Goal: Check status: Check status

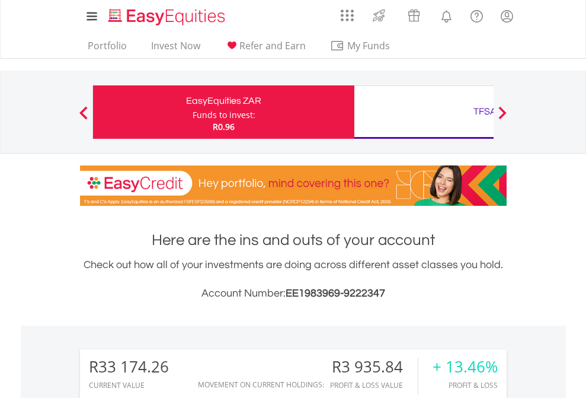
scroll to position [114, 186]
click at [193, 112] on div "Funds to invest:" at bounding box center [224, 115] width 63 height 12
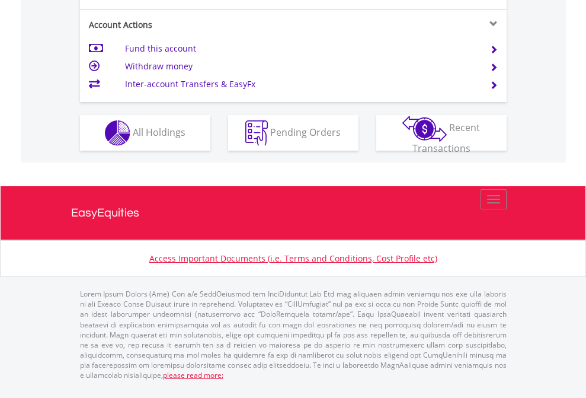
scroll to position [1161, 0]
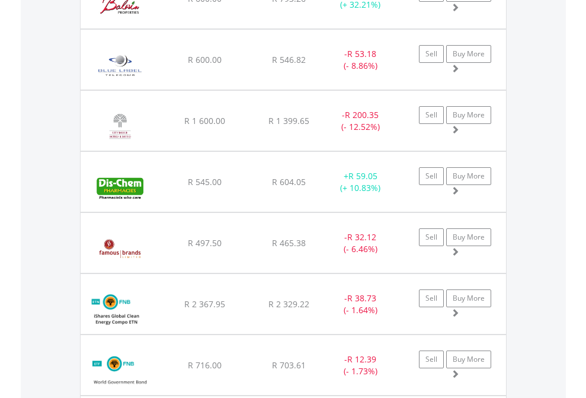
scroll to position [114, 186]
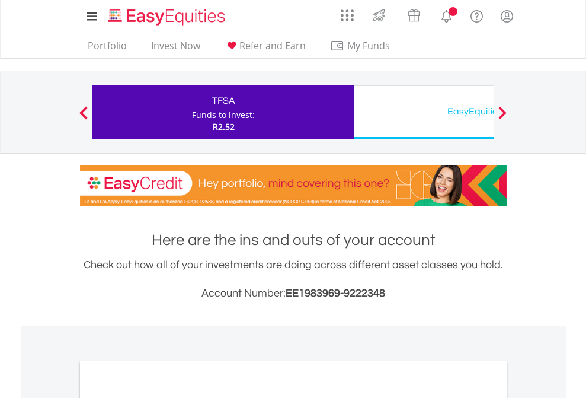
scroll to position [713, 0]
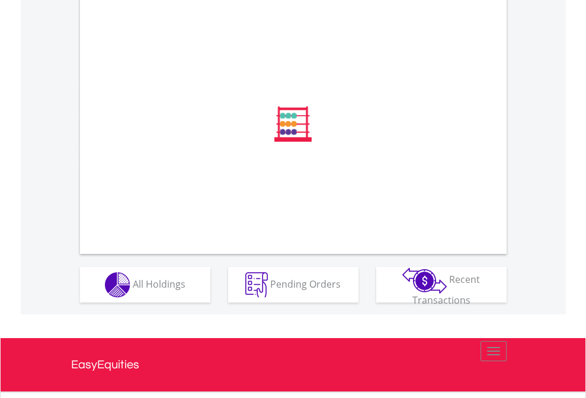
click at [133, 290] on span "All Holdings" at bounding box center [159, 283] width 53 height 13
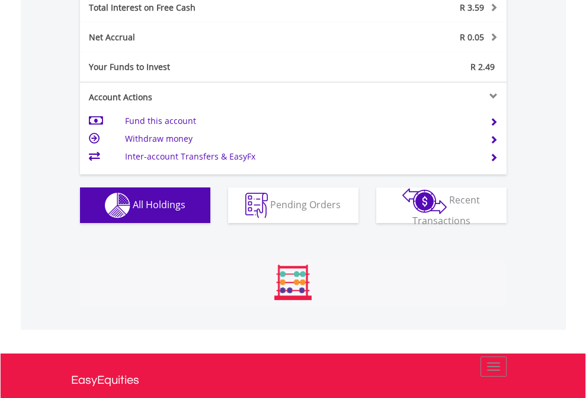
scroll to position [114, 186]
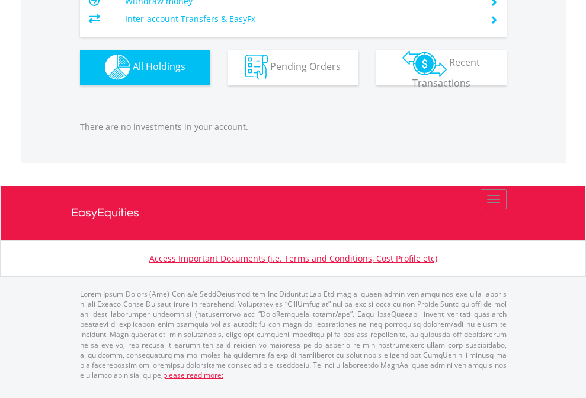
scroll to position [114, 186]
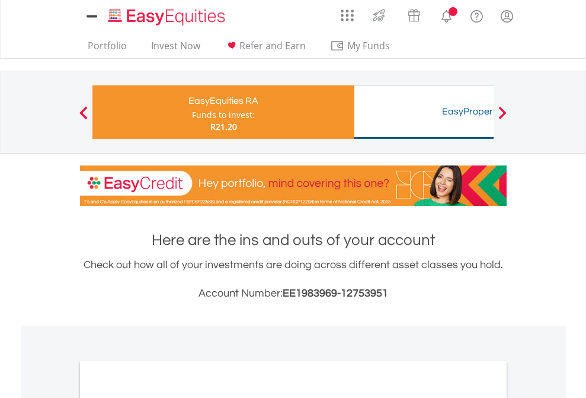
scroll to position [713, 0]
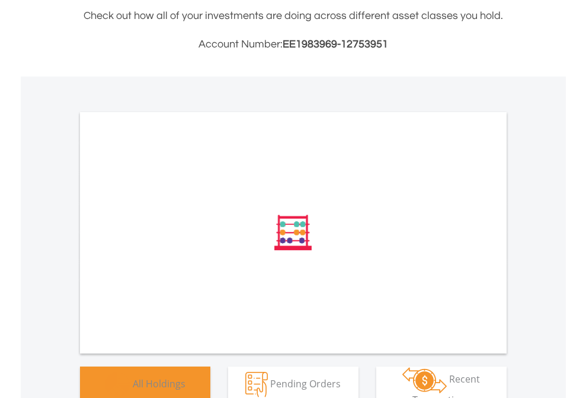
click at [133, 380] on span "All Holdings" at bounding box center [159, 383] width 53 height 13
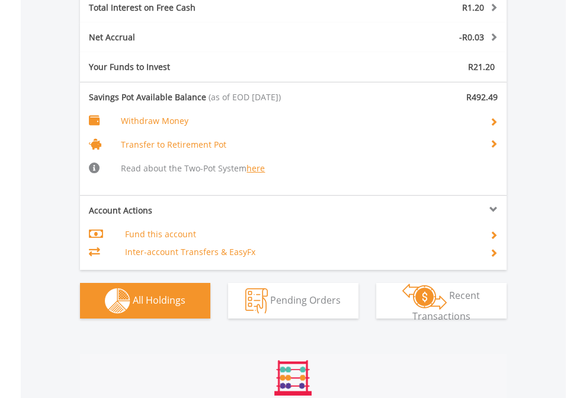
scroll to position [1416, 0]
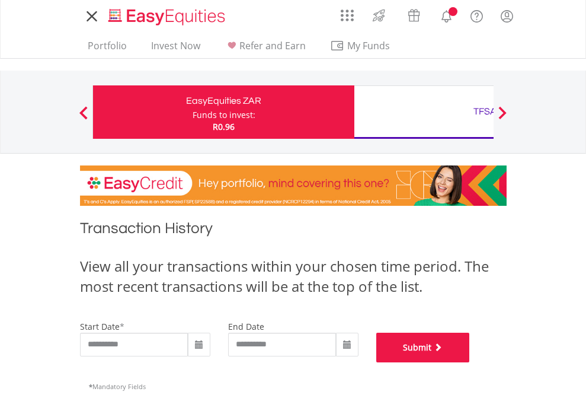
click at [470, 362] on button "Submit" at bounding box center [424, 348] width 94 height 30
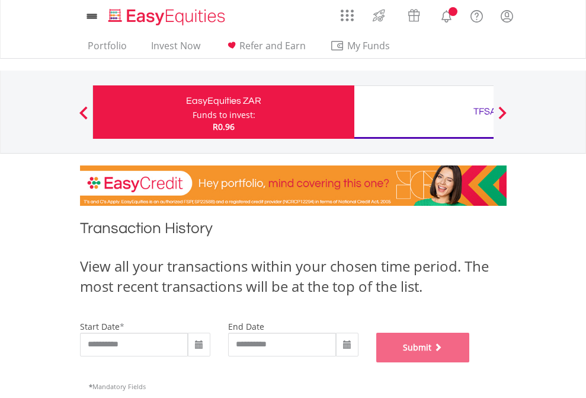
scroll to position [481, 0]
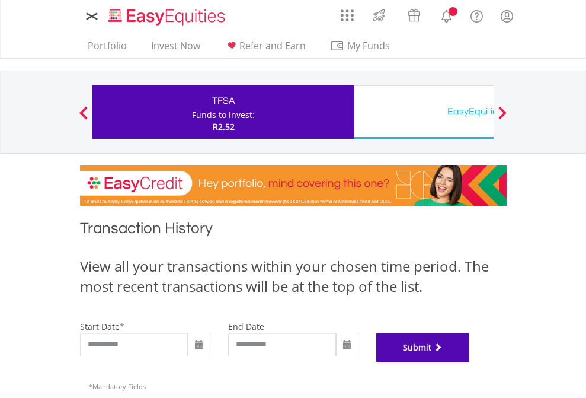
click at [470, 362] on button "Submit" at bounding box center [424, 348] width 94 height 30
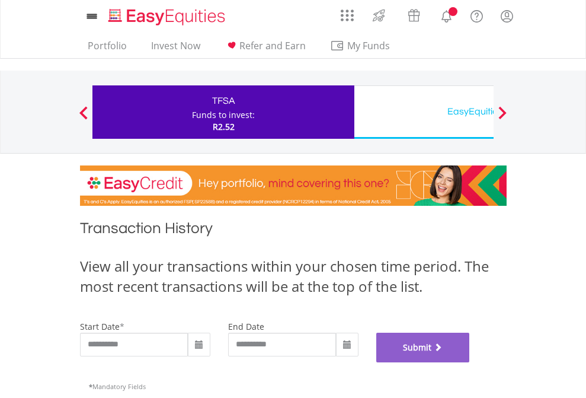
scroll to position [481, 0]
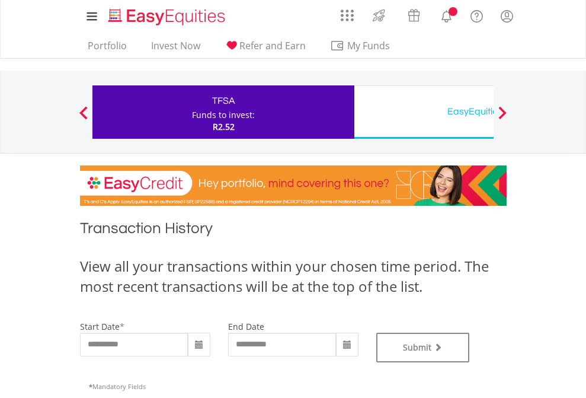
click at [424, 112] on div "EasyEquities USD" at bounding box center [485, 111] width 247 height 17
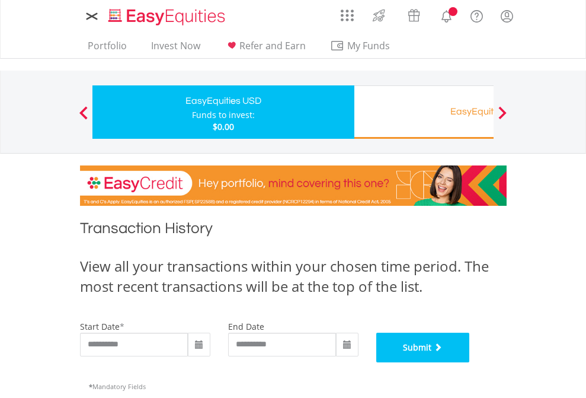
click at [470, 362] on button "Submit" at bounding box center [424, 348] width 94 height 30
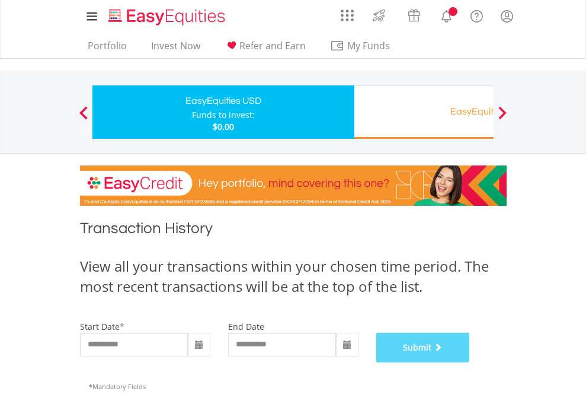
scroll to position [481, 0]
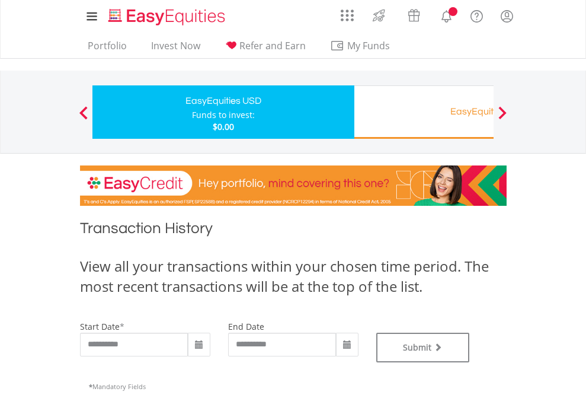
click at [424, 112] on div "EasyEquities RA" at bounding box center [485, 111] width 247 height 17
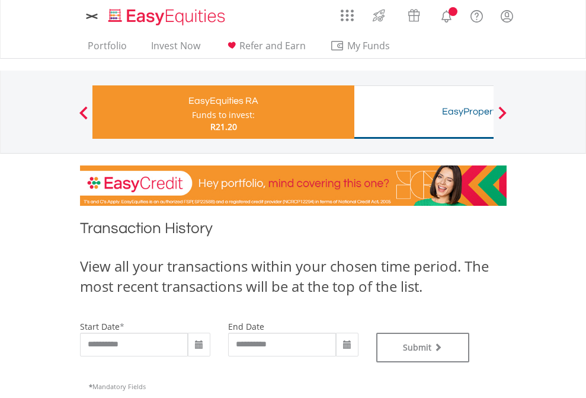
type input "**********"
